Goal: Task Accomplishment & Management: Manage account settings

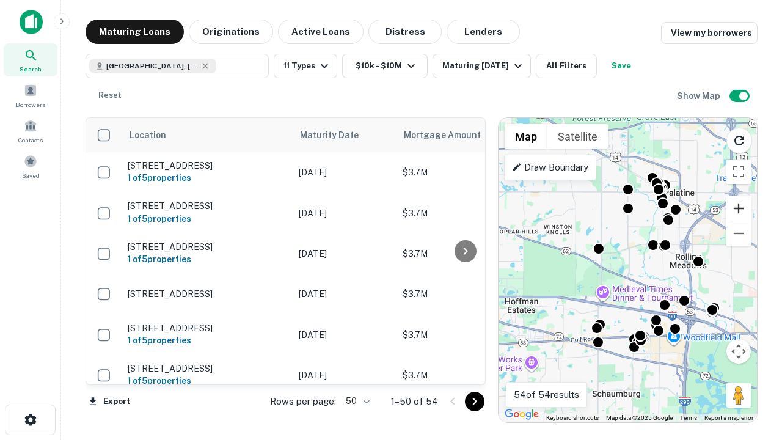
click at [738, 208] on button "Zoom in" at bounding box center [738, 208] width 24 height 24
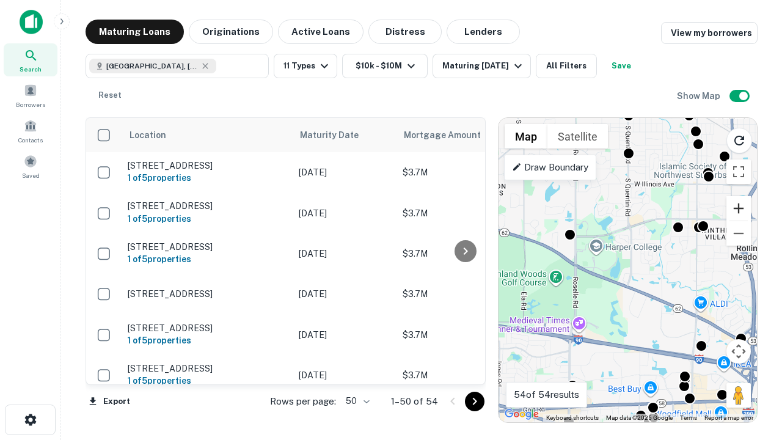
click at [738, 208] on button "Zoom in" at bounding box center [738, 208] width 24 height 24
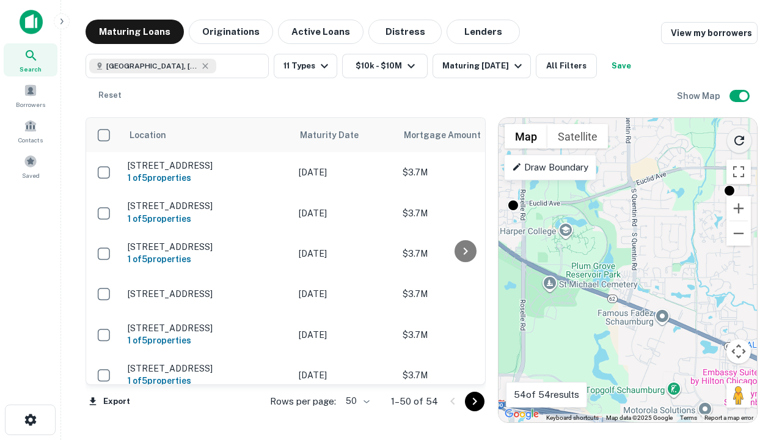
click at [739, 138] on icon "Reload search area" at bounding box center [739, 140] width 15 height 15
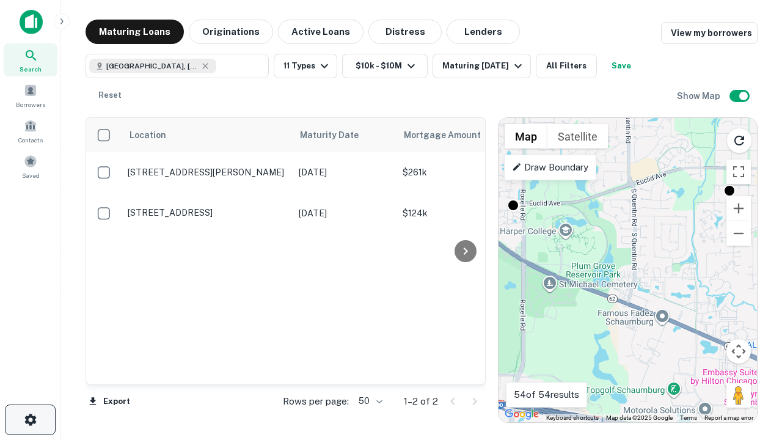
click at [30, 419] on icon "button" at bounding box center [30, 419] width 15 height 15
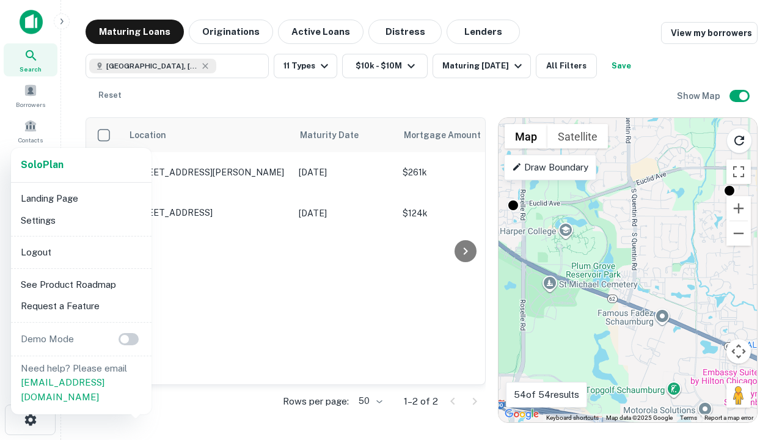
click at [81, 252] on li "Logout" at bounding box center [81, 252] width 131 height 22
